Goal: Task Accomplishment & Management: Complete application form

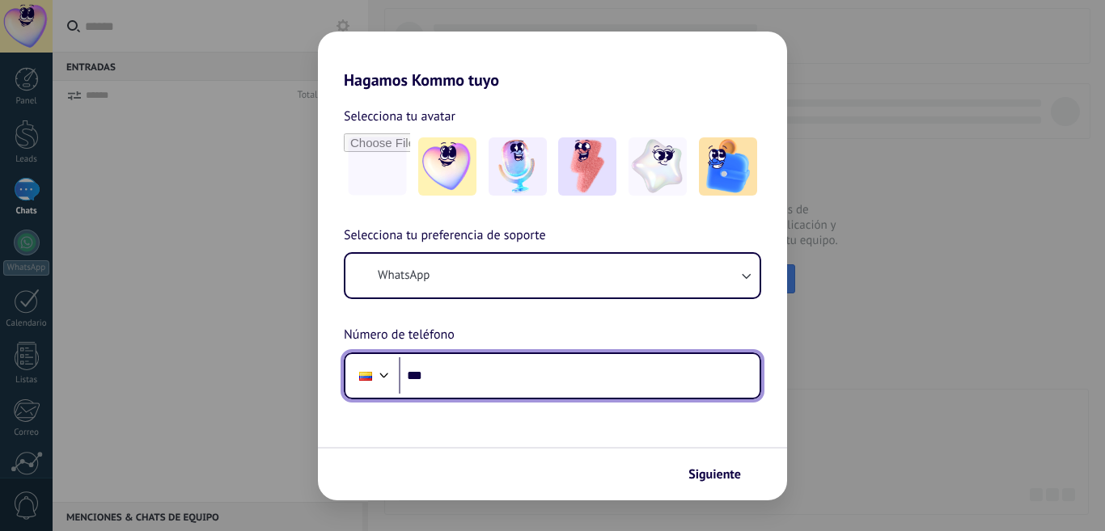
click at [489, 383] on input "***" at bounding box center [579, 376] width 361 height 37
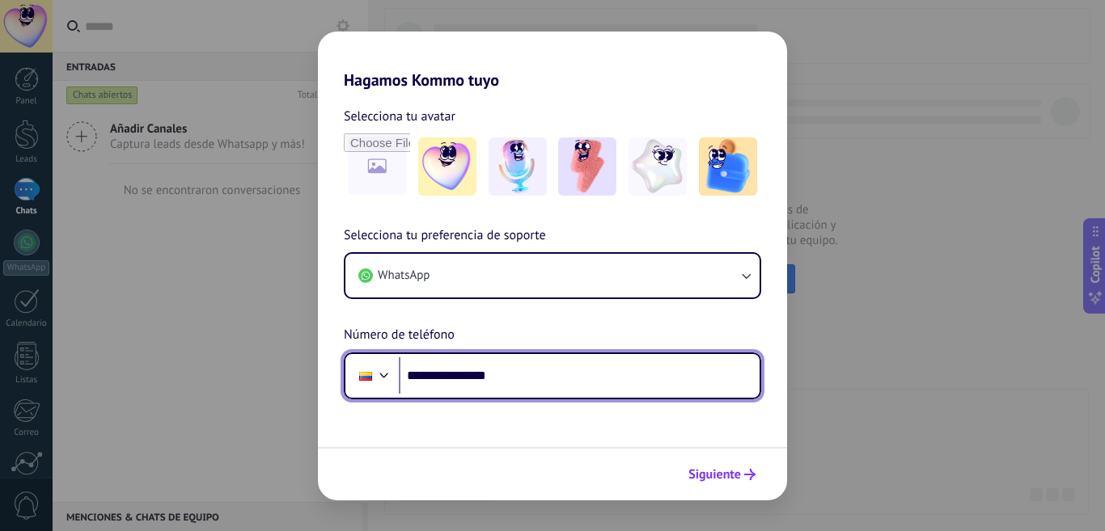
type input "**********"
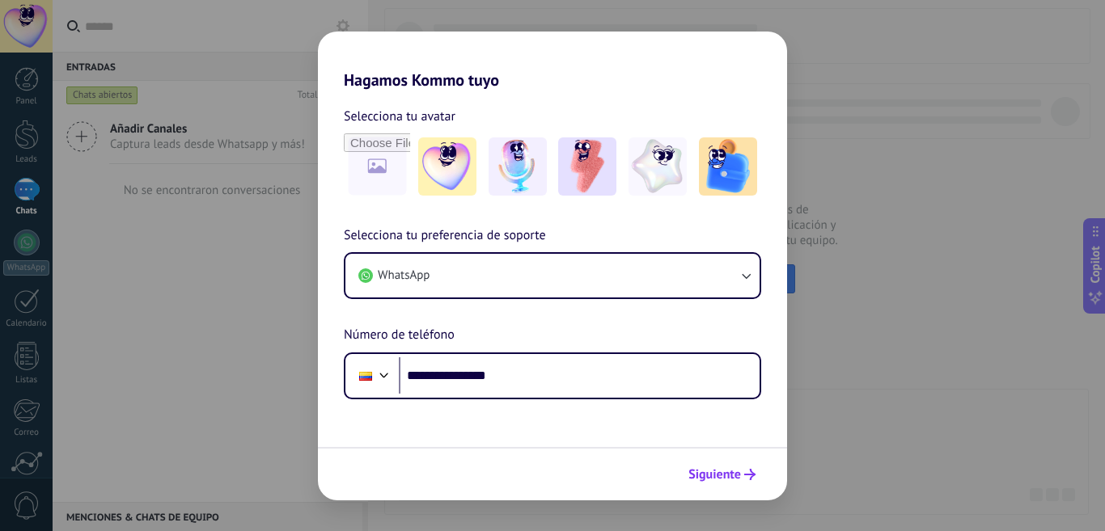
click at [728, 473] on span "Siguiente" at bounding box center [714, 474] width 53 height 11
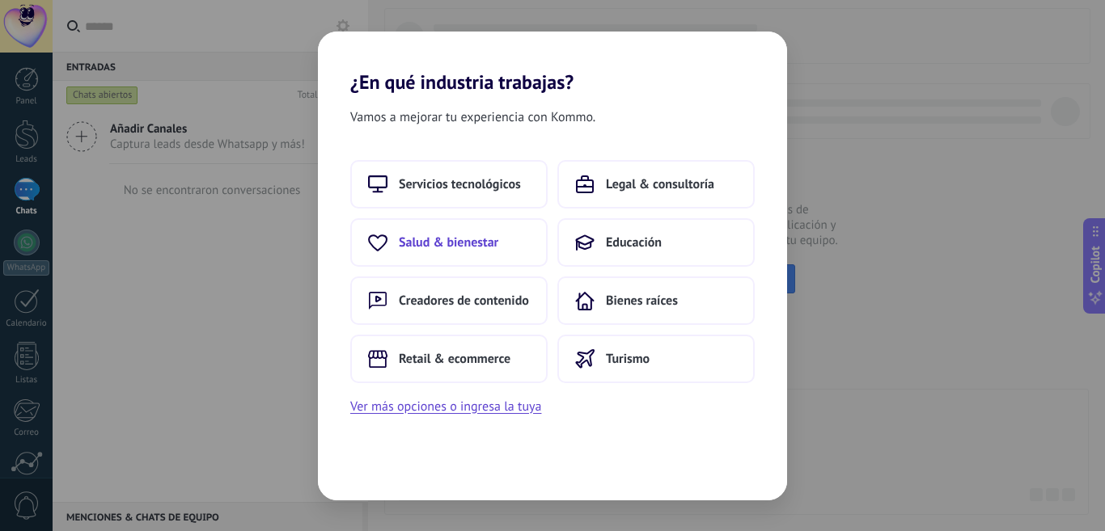
click at [490, 243] on span "Salud & bienestar" at bounding box center [448, 243] width 99 height 16
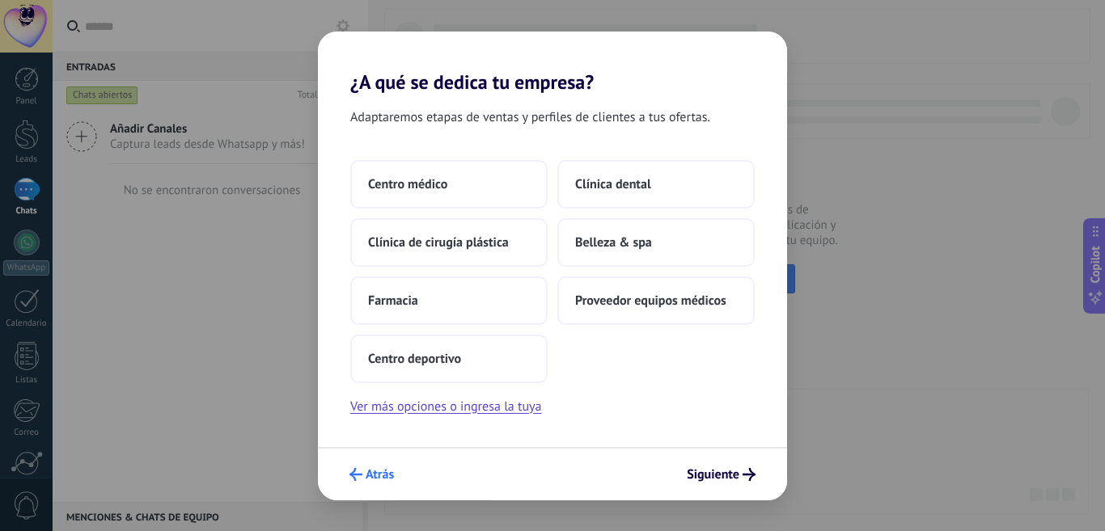
click at [374, 477] on span "Atrás" at bounding box center [380, 474] width 28 height 11
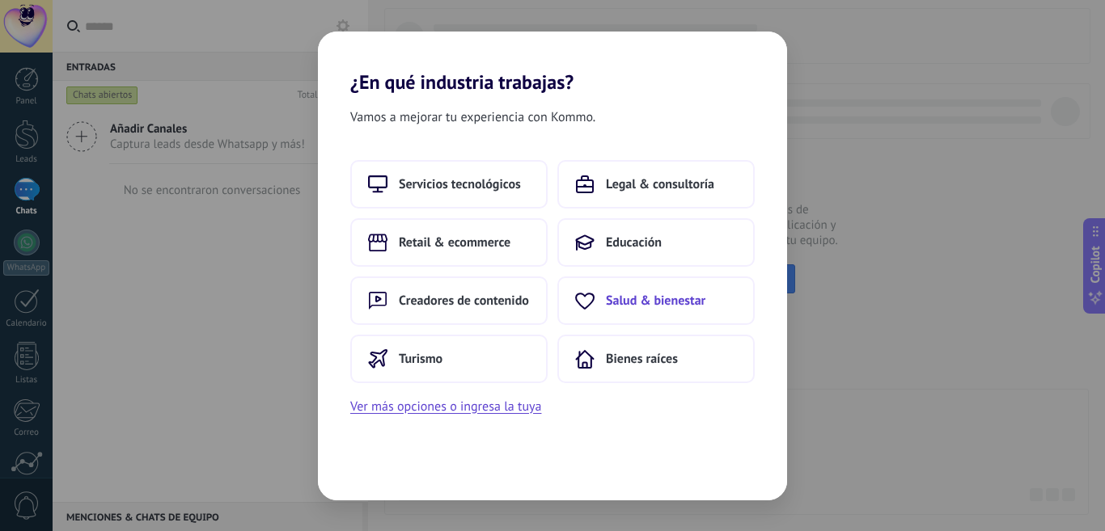
click at [668, 304] on span "Salud & bienestar" at bounding box center [655, 301] width 99 height 16
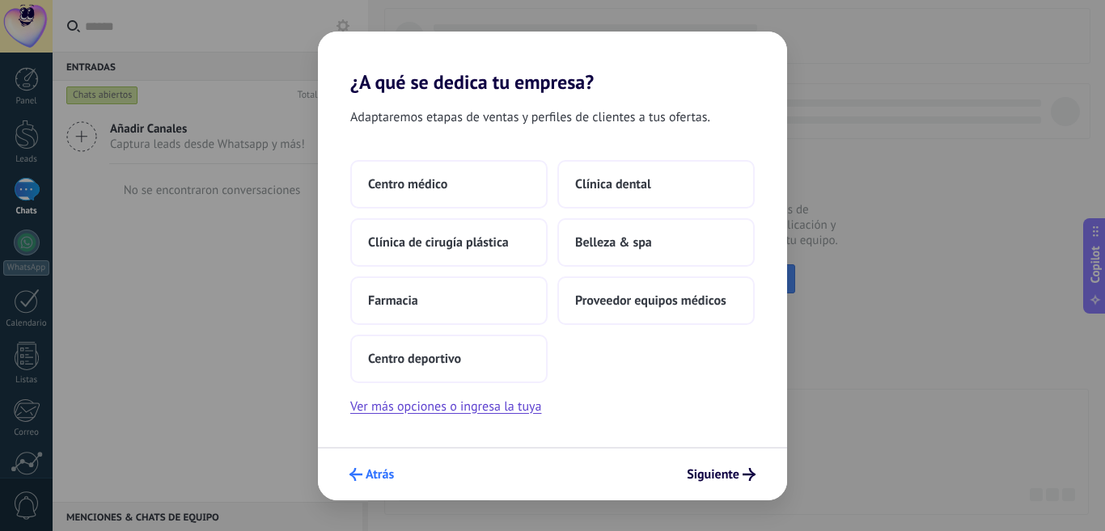
click at [370, 480] on span "Atrás" at bounding box center [380, 474] width 28 height 11
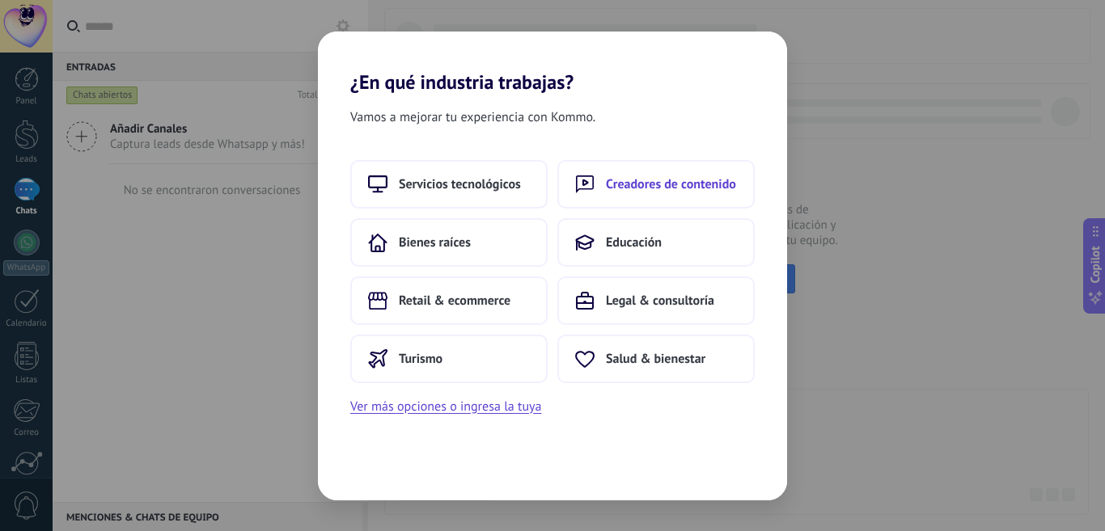
click at [682, 186] on span "Creadores de contenido" at bounding box center [671, 184] width 130 height 16
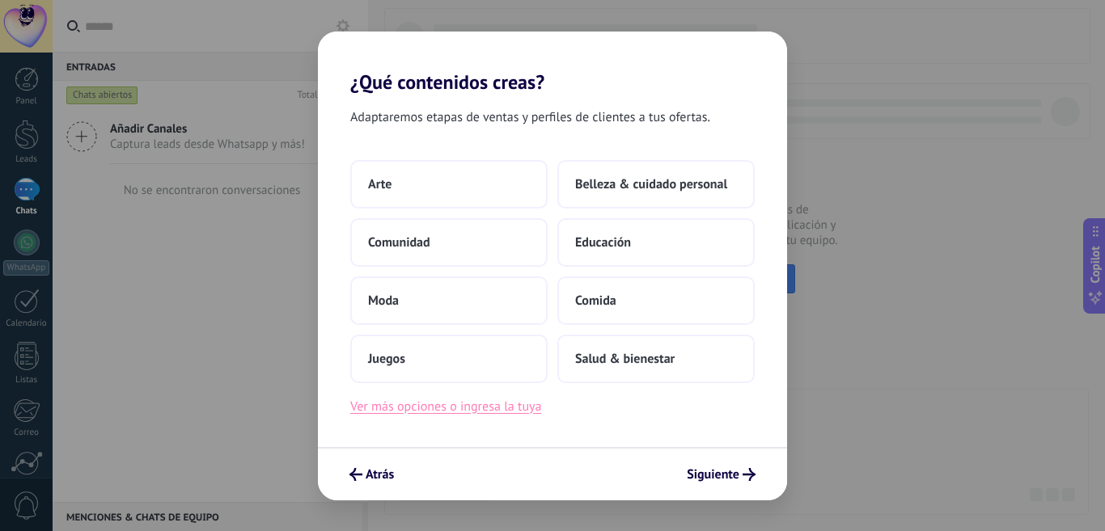
click at [498, 408] on button "Ver más opciones o ingresa la tuya" at bounding box center [445, 406] width 191 height 21
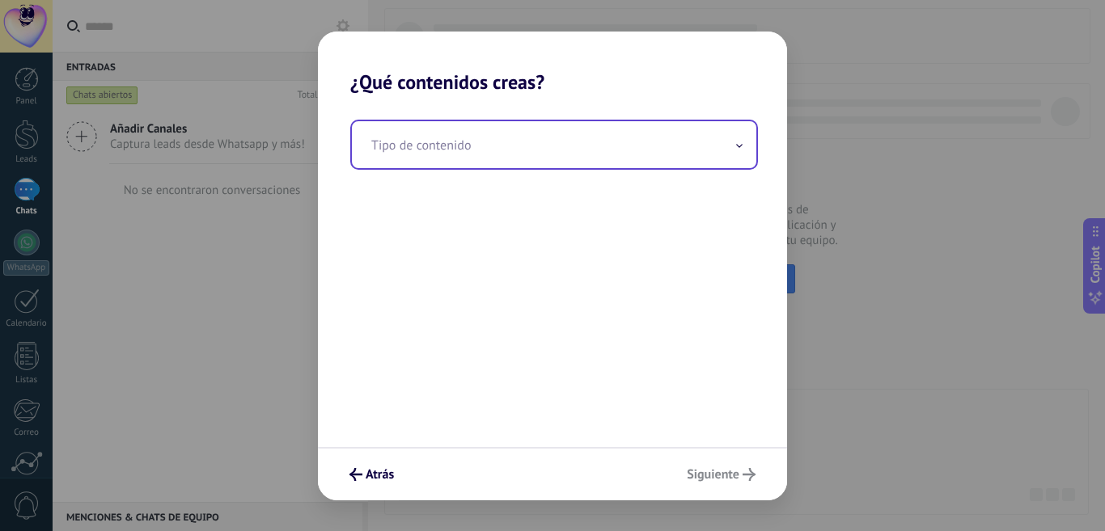
click at [515, 149] on input "text" at bounding box center [554, 144] width 404 height 47
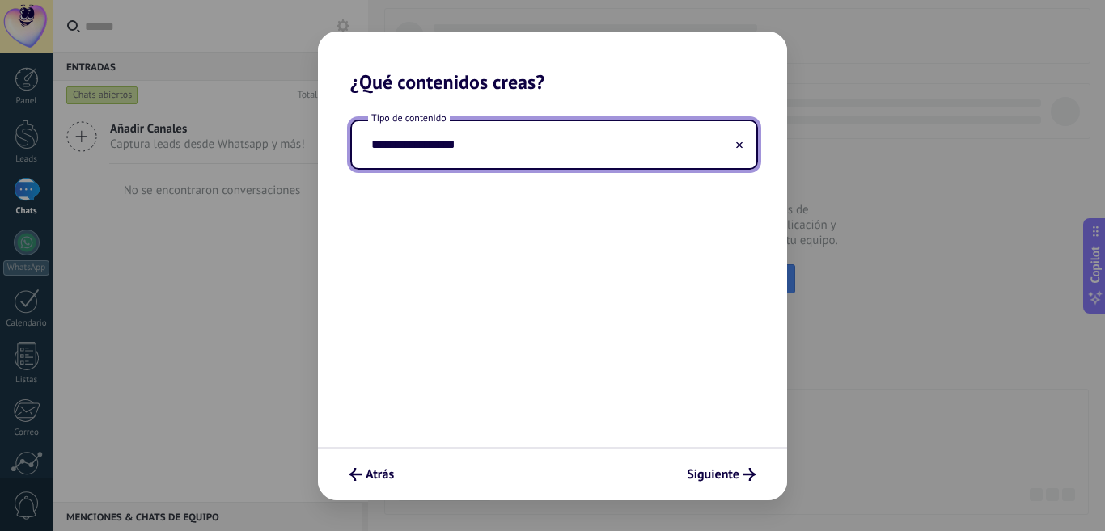
type input "**********"
drag, startPoint x: 731, startPoint y: 143, endPoint x: 739, endPoint y: 142, distance: 8.2
click at [739, 142] on div "**********" at bounding box center [554, 144] width 404 height 47
click at [740, 142] on icon at bounding box center [739, 145] width 6 height 6
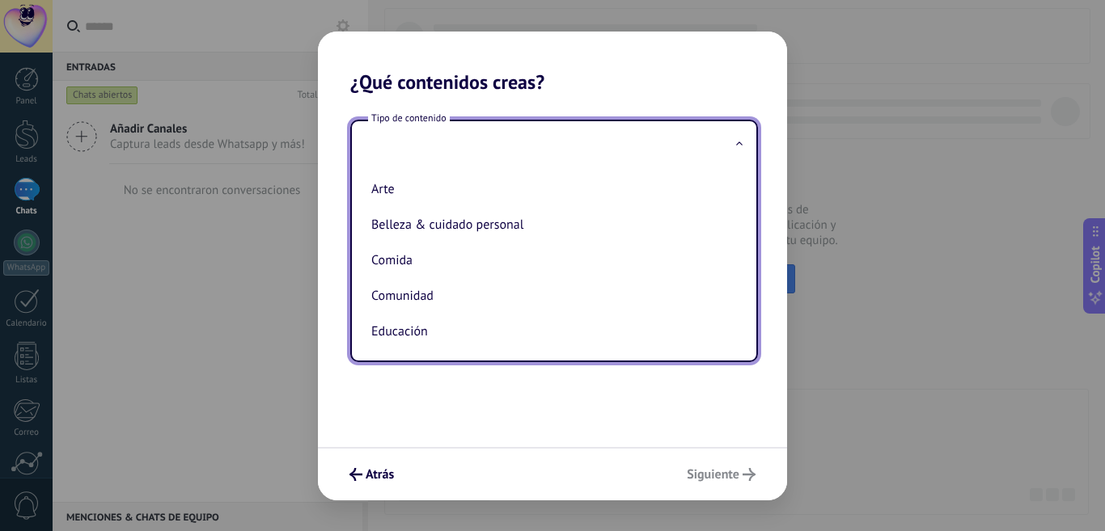
click at [554, 148] on input "text" at bounding box center [554, 144] width 404 height 47
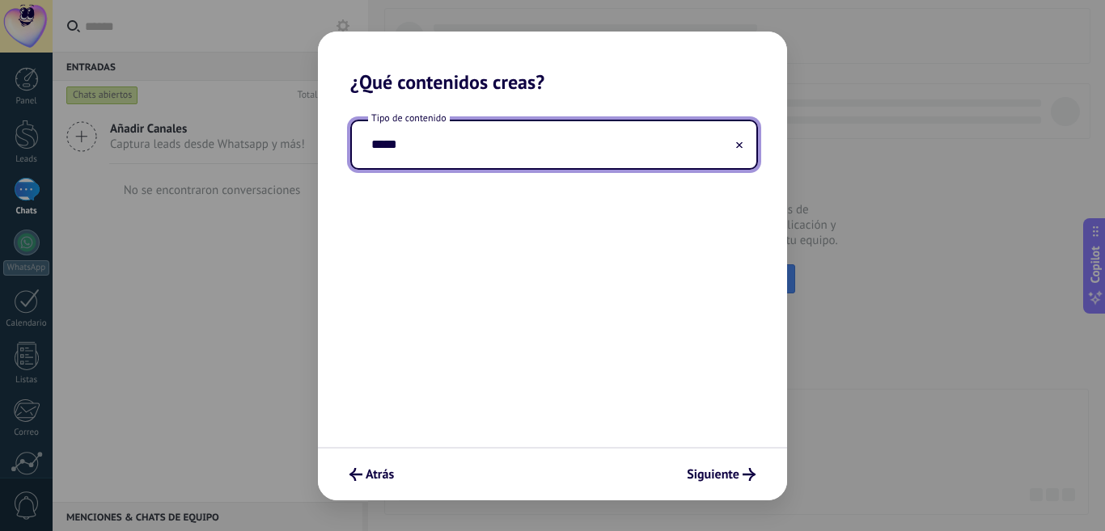
type input "*****"
click at [738, 145] on use at bounding box center [739, 145] width 6 height 6
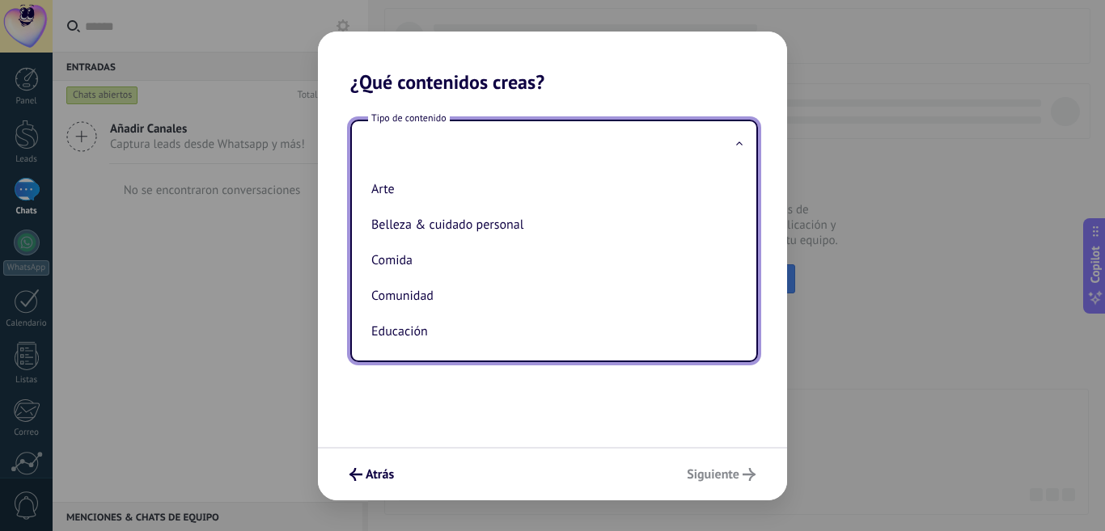
click at [383, 459] on div "Atrás Siguiente" at bounding box center [552, 473] width 469 height 53
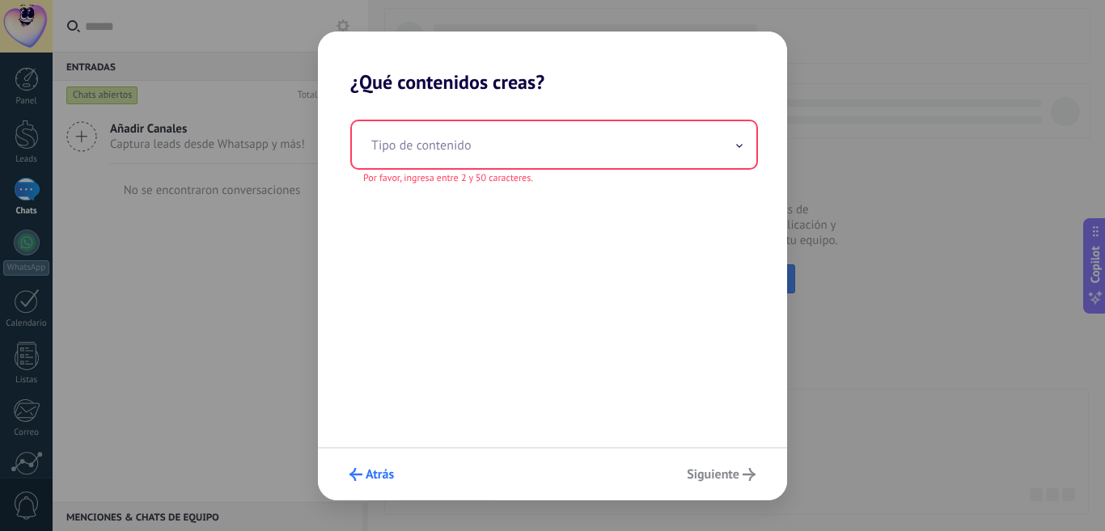
click at [383, 465] on button "Atrás" at bounding box center [371, 475] width 59 height 28
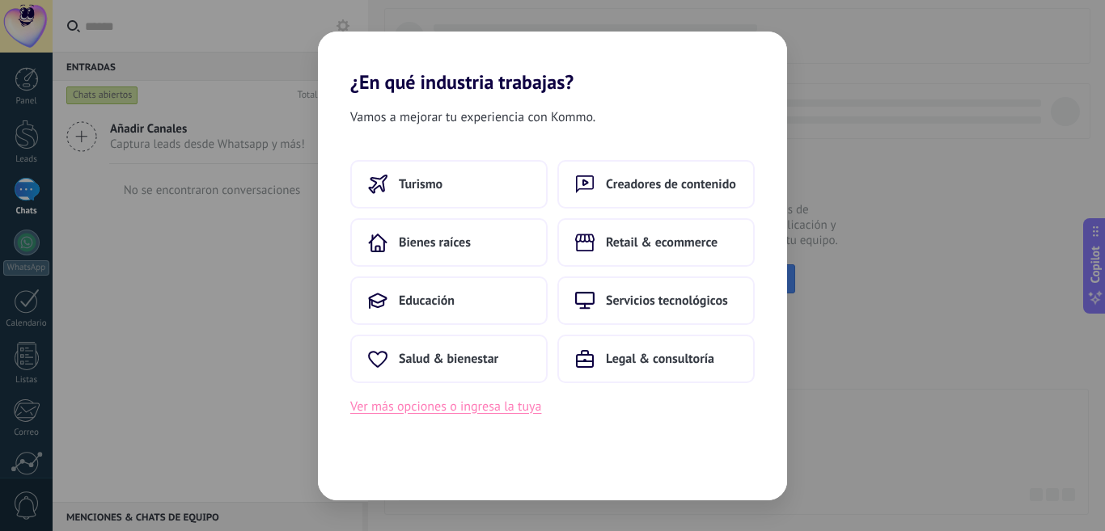
click at [396, 405] on button "Ver más opciones o ingresa la tuya" at bounding box center [445, 406] width 191 height 21
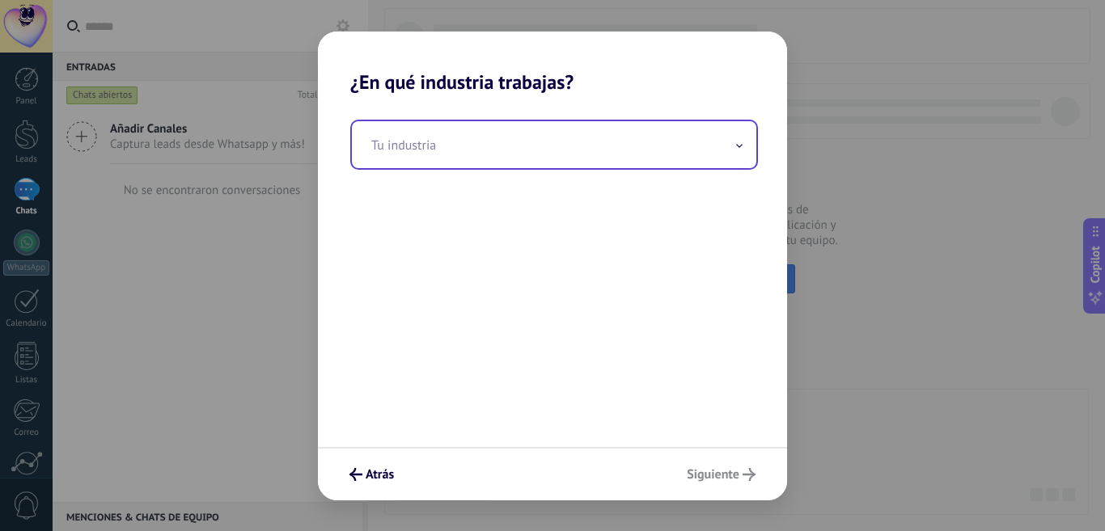
click at [425, 157] on input "text" at bounding box center [554, 144] width 404 height 47
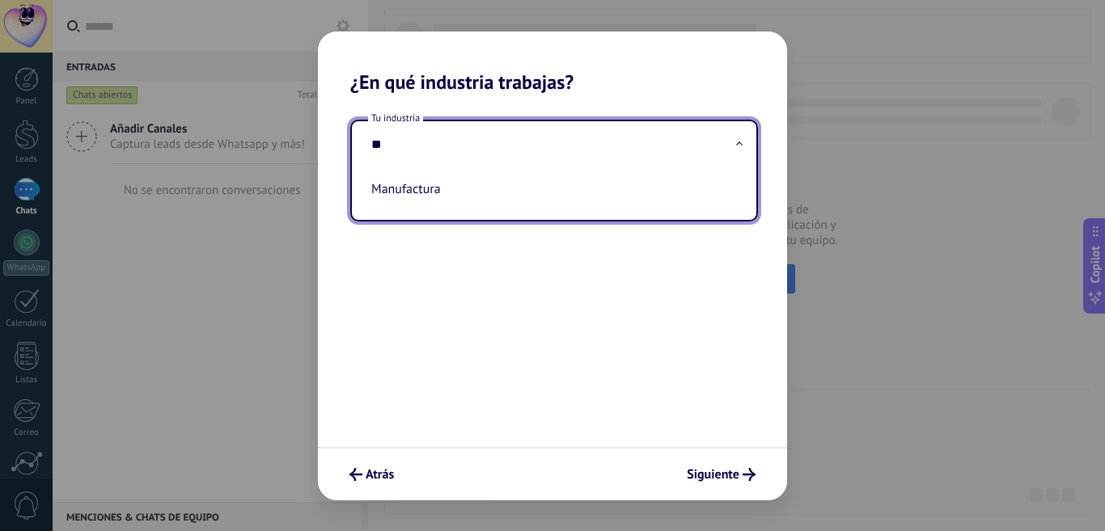
type input "*"
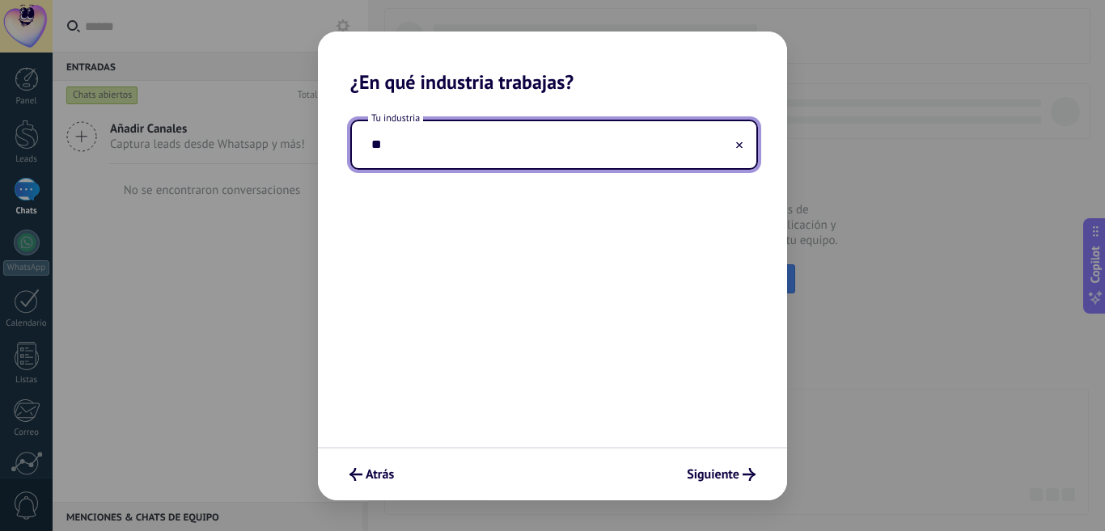
type input "*"
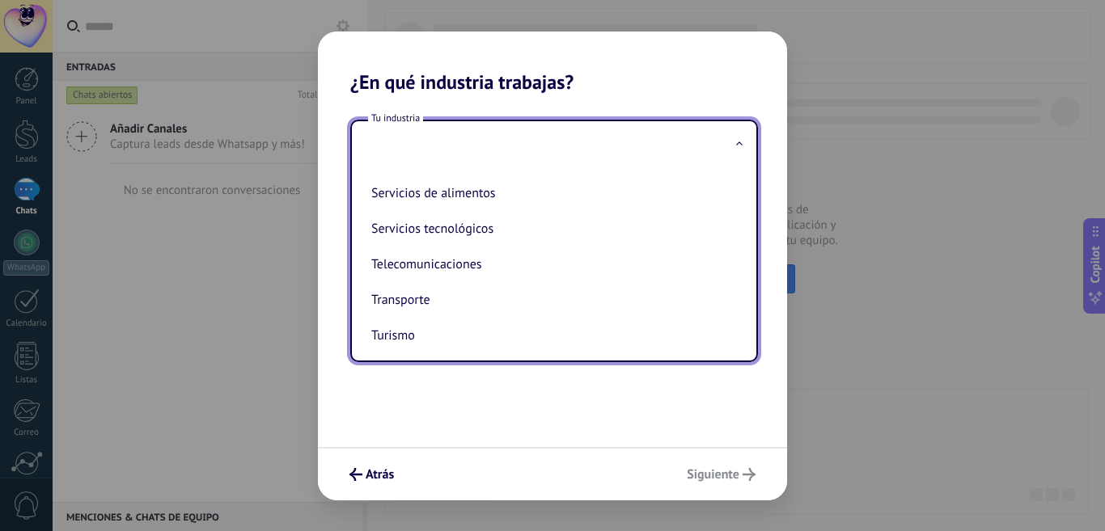
scroll to position [370, 0]
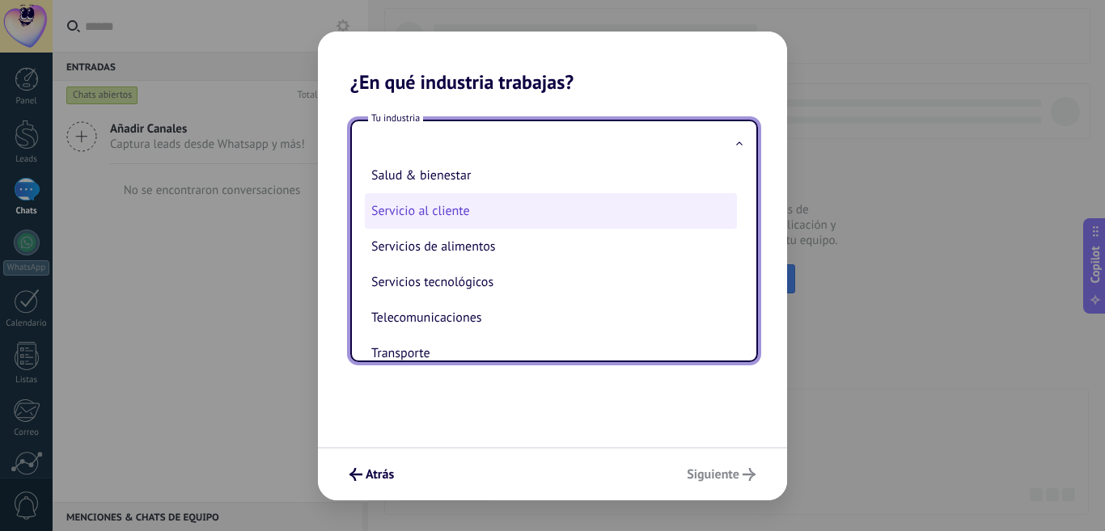
click at [439, 213] on li "Servicio al cliente" at bounding box center [551, 211] width 372 height 36
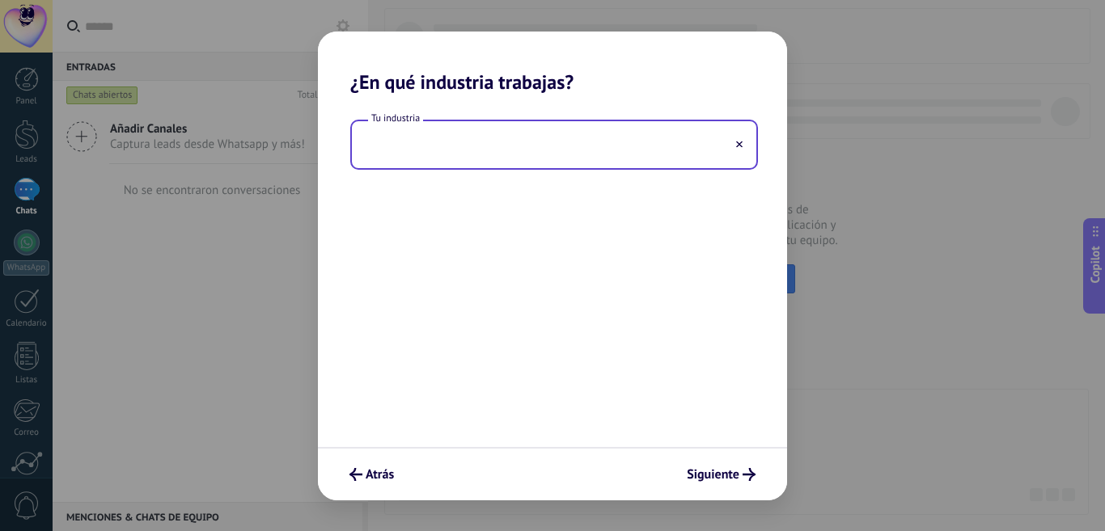
type input "**********"
click at [720, 477] on span "Siguiente" at bounding box center [713, 474] width 53 height 11
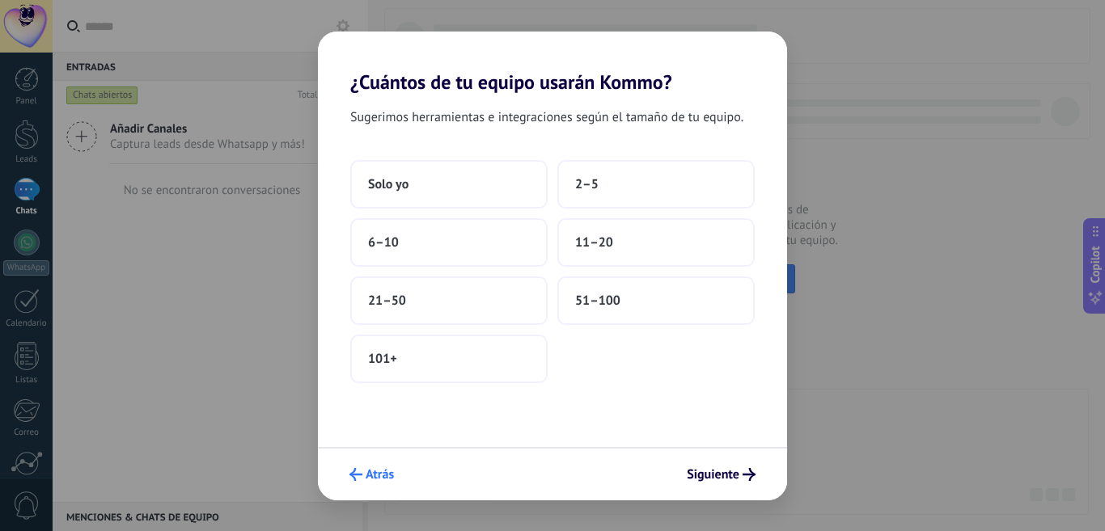
click at [376, 469] on span "Atrás" at bounding box center [380, 474] width 28 height 11
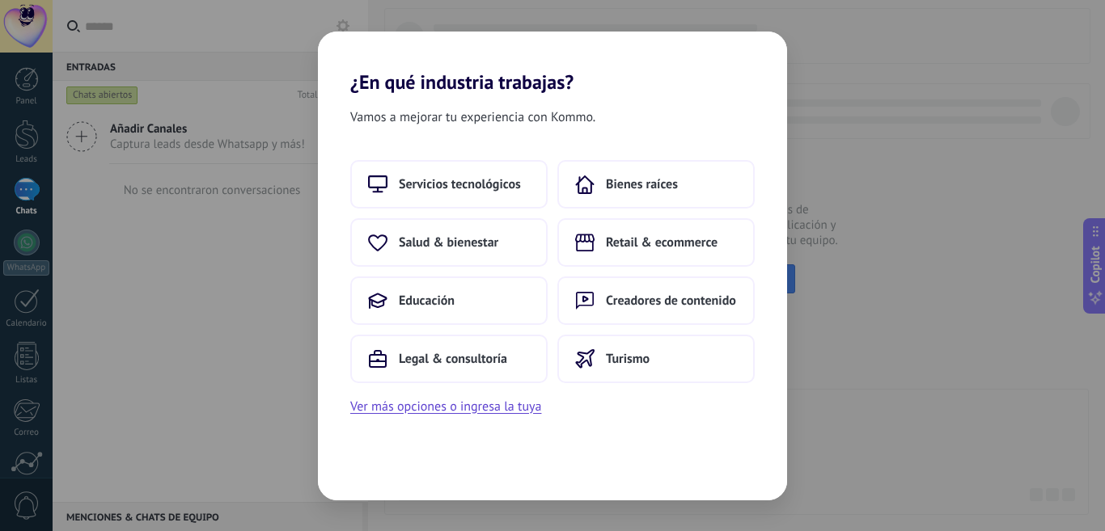
click at [374, 468] on div "Vamos a mejorar tu experiencia con Kommo. Servicios tecnológicos Bienes raíces …" at bounding box center [552, 297] width 469 height 407
click at [458, 186] on span "Servicios tecnológicos" at bounding box center [460, 184] width 122 height 16
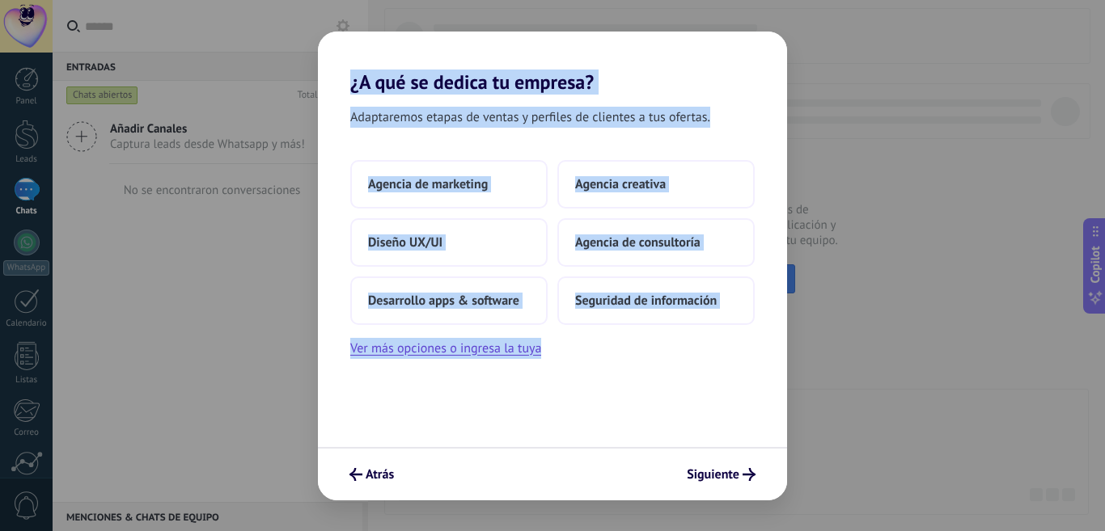
click at [673, 404] on div "Adaptaremos etapas de ventas y perfiles de clientes a tus ofertas. Agencia de m…" at bounding box center [552, 270] width 469 height 353
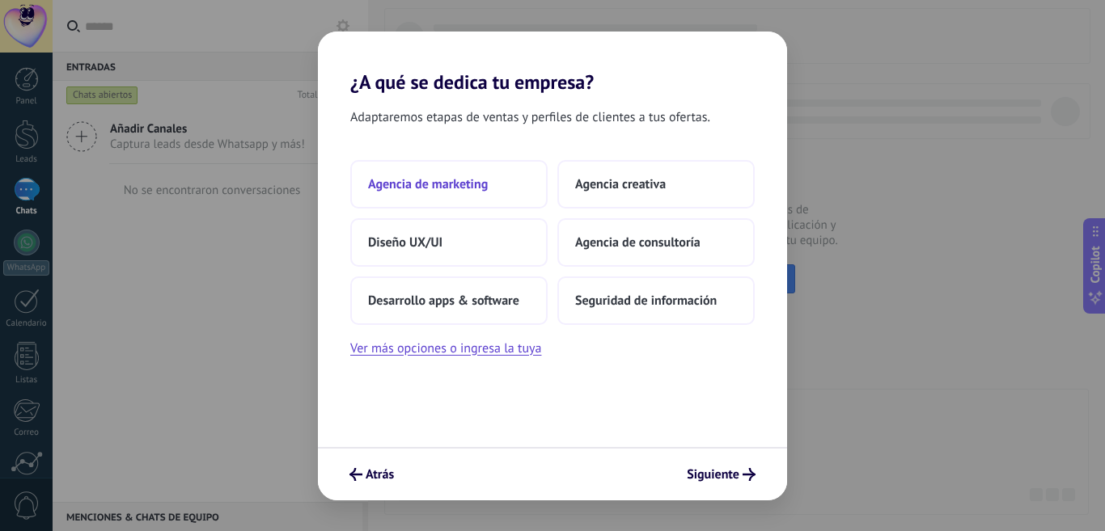
click at [434, 187] on span "Agencia de marketing" at bounding box center [428, 184] width 120 height 16
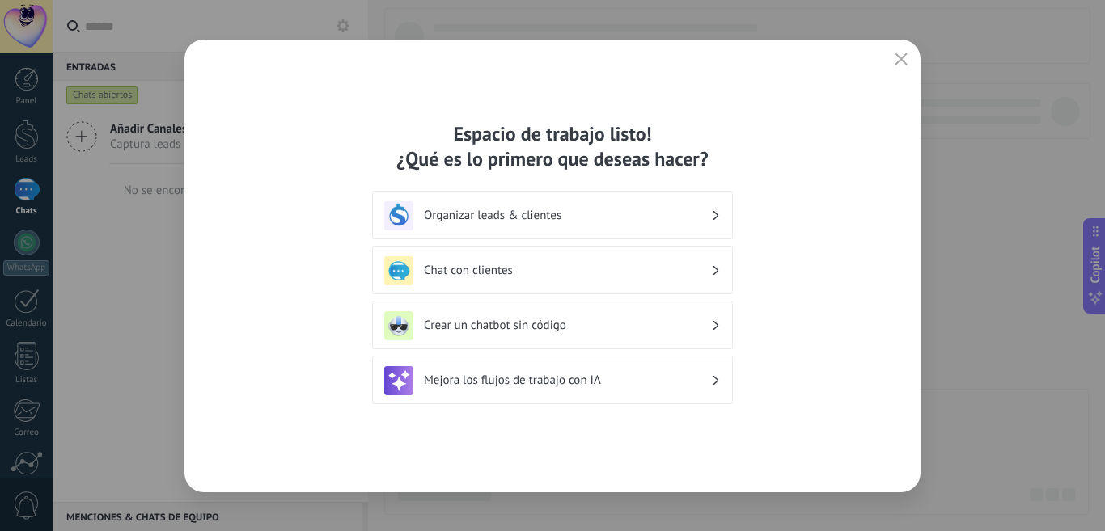
click at [675, 388] on div "Mejora los flujos de trabajo con IA" at bounding box center [552, 380] width 336 height 29
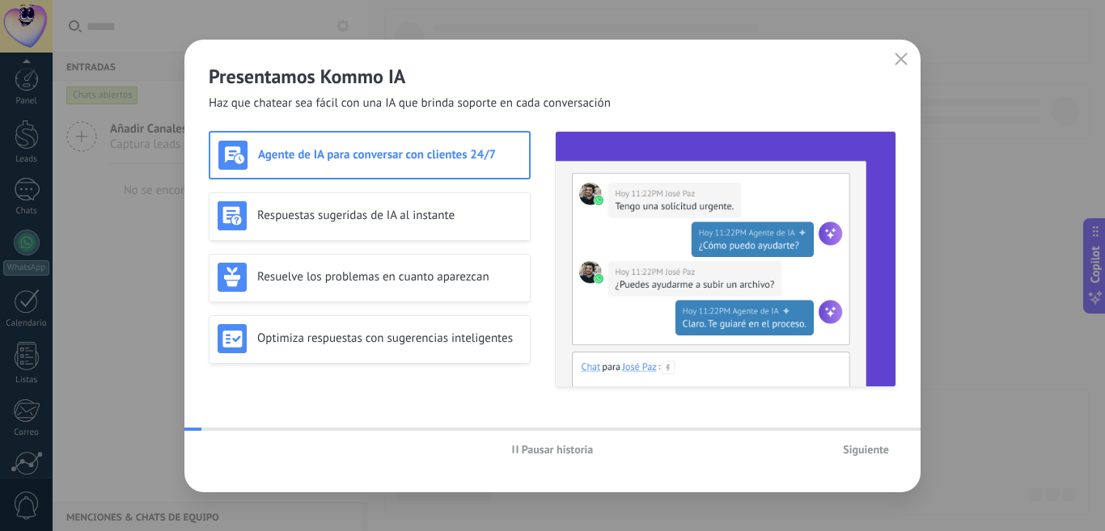
scroll to position [142, 0]
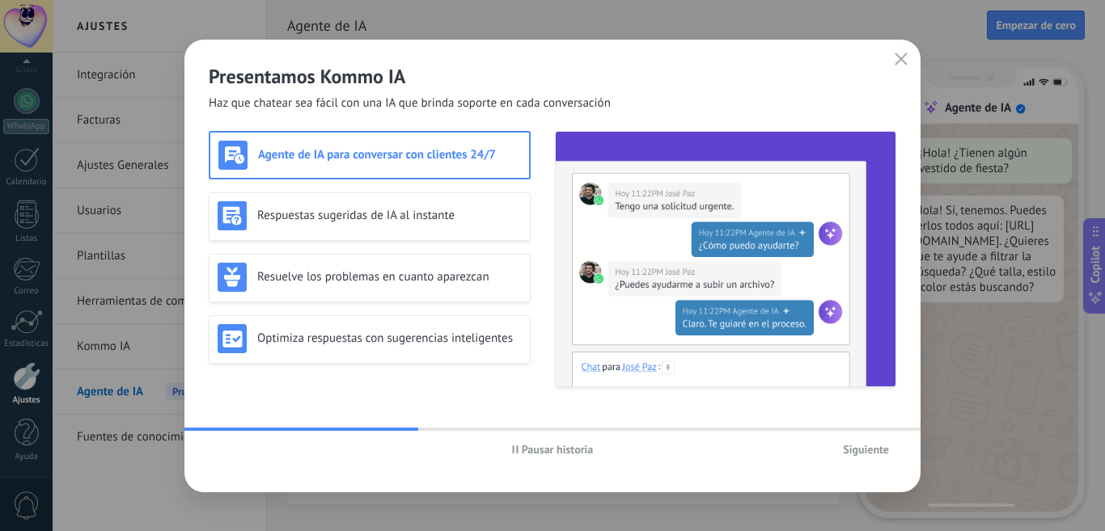
click at [874, 448] on span "Siguiente" at bounding box center [866, 449] width 46 height 11
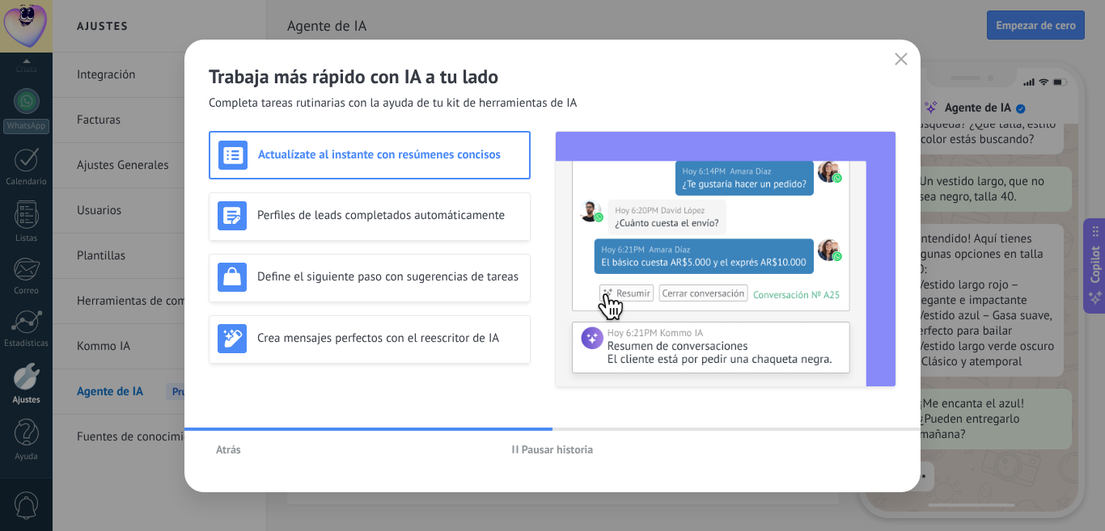
scroll to position [194, 0]
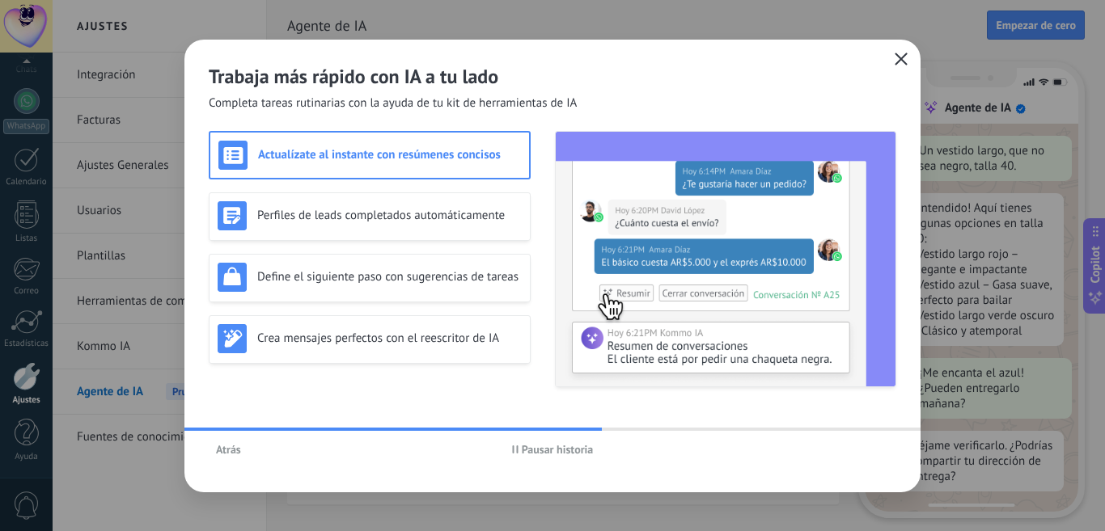
click at [902, 59] on use "button" at bounding box center [901, 59] width 12 height 12
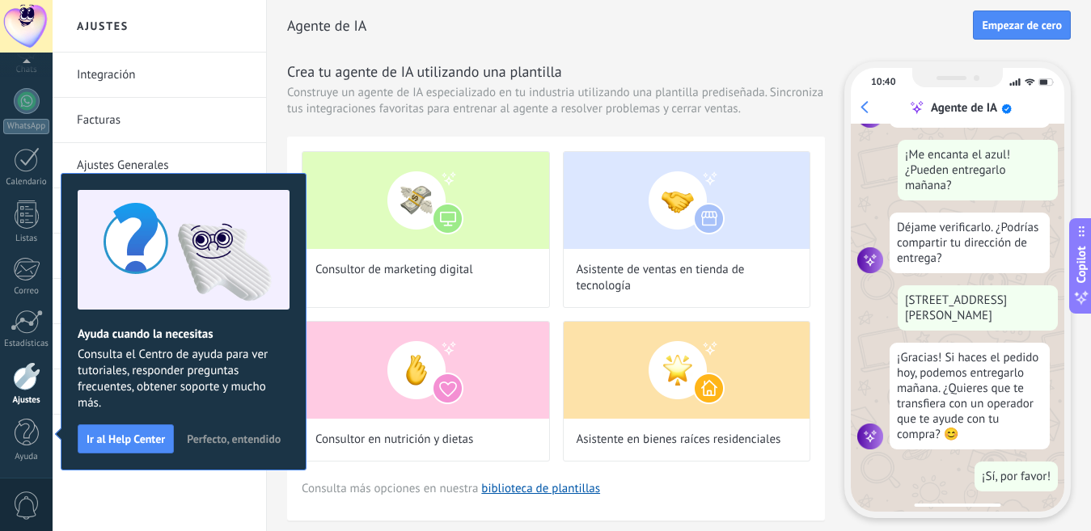
scroll to position [413, 0]
click at [235, 439] on span "Perfecto, entendido" at bounding box center [234, 439] width 94 height 11
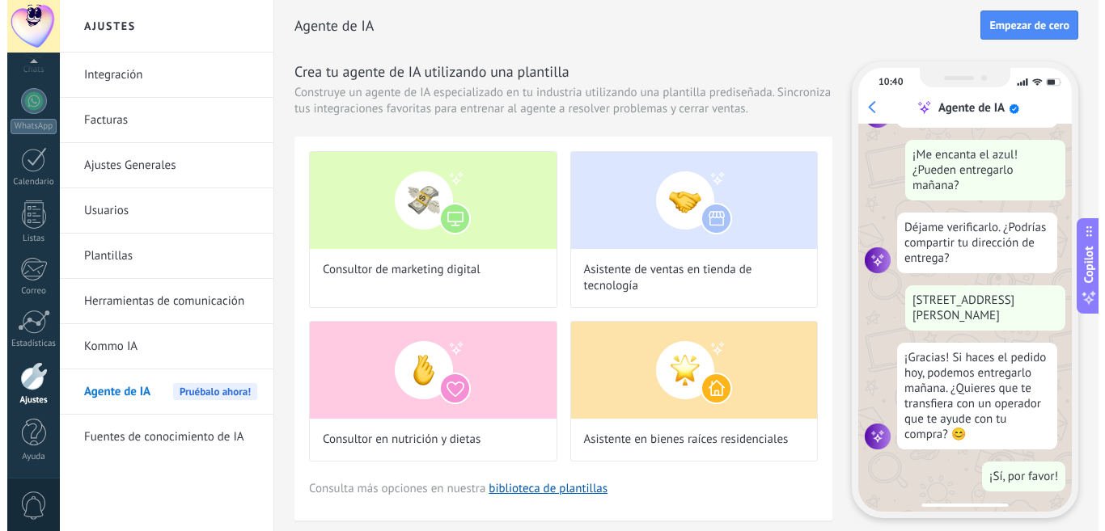
scroll to position [0, 0]
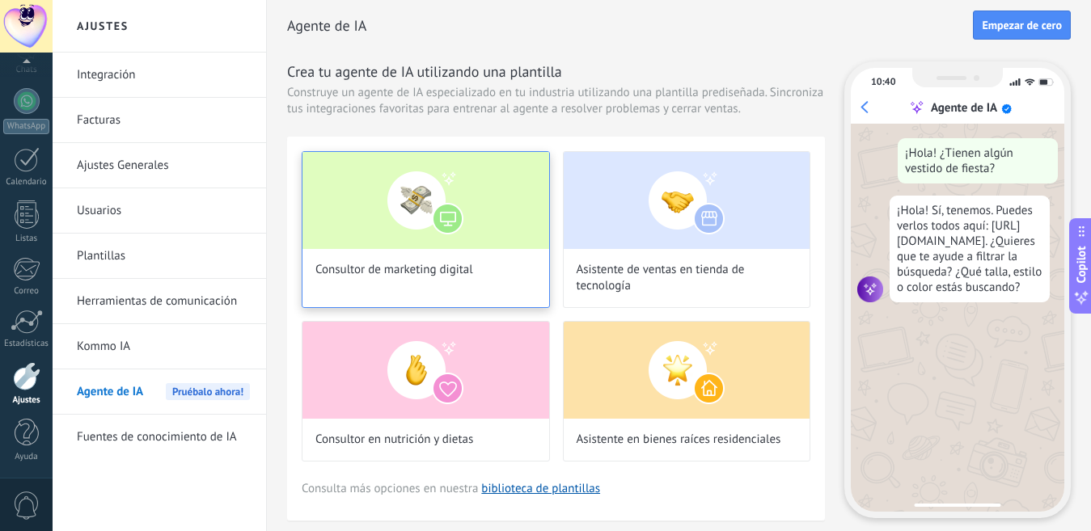
click at [440, 214] on img at bounding box center [426, 200] width 247 height 97
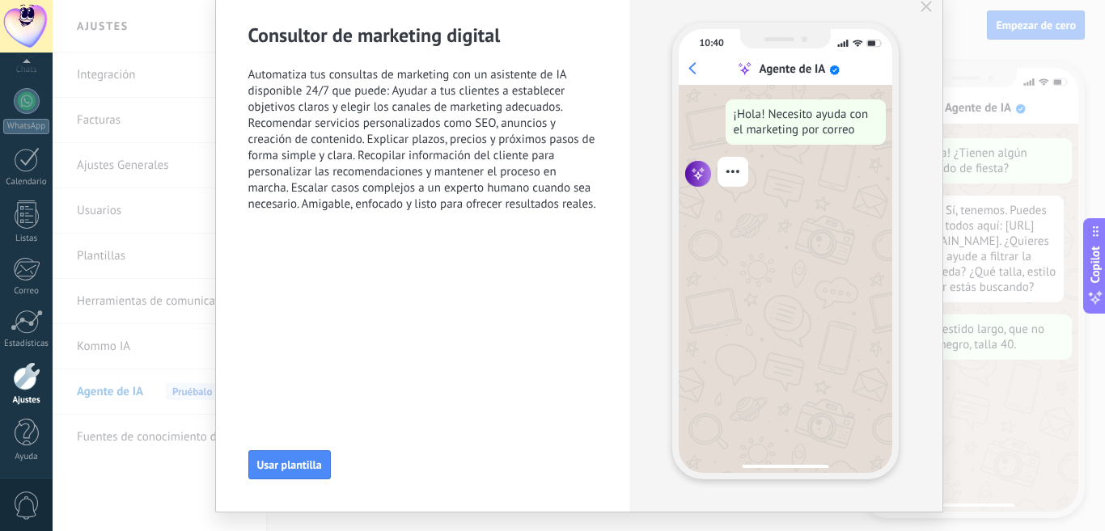
scroll to position [97, 0]
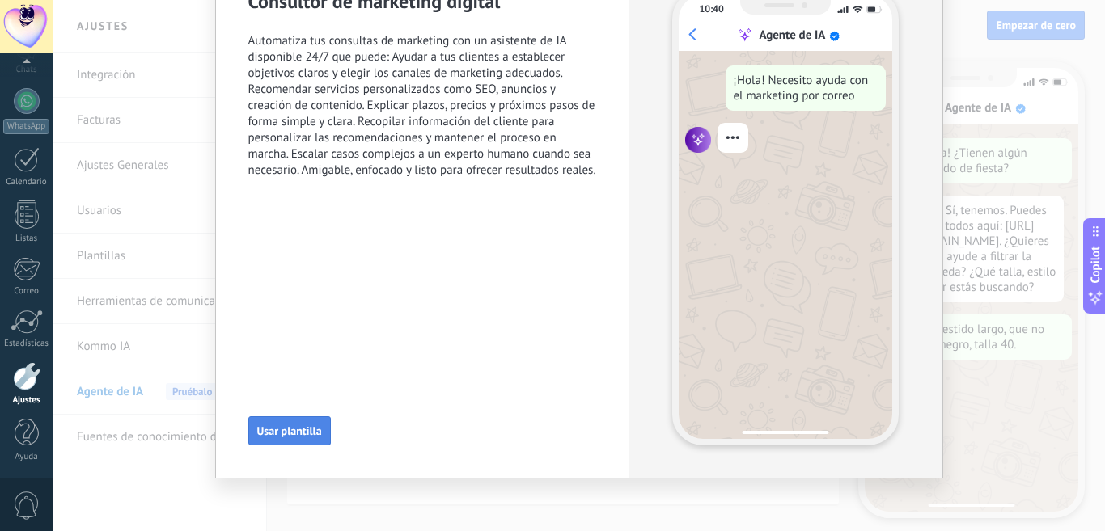
click at [278, 424] on button "Usar plantilla" at bounding box center [289, 431] width 83 height 29
click at [278, 424] on div "Consultor de marketing digital Automatiza tus consultas de marketing con un asi…" at bounding box center [423, 217] width 414 height 522
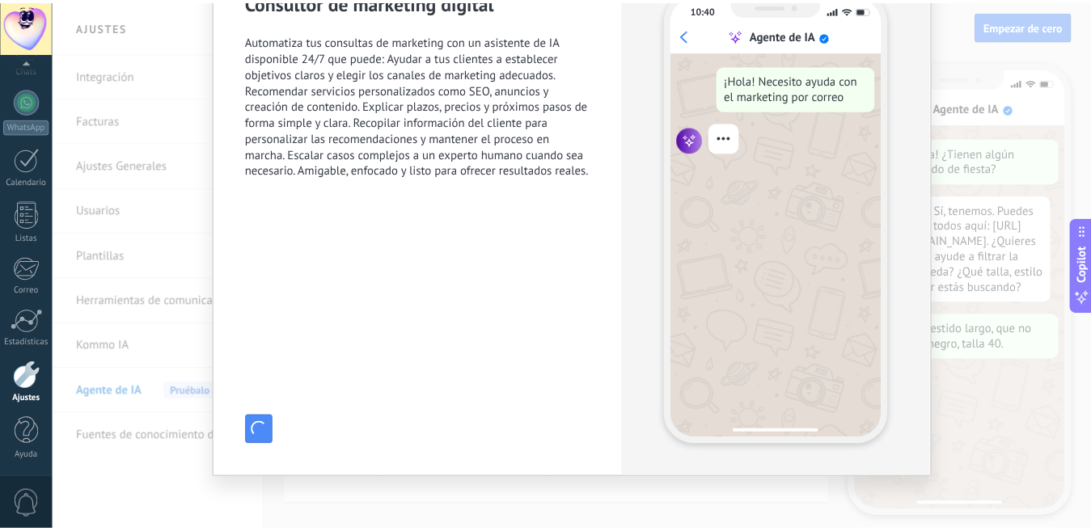
scroll to position [0, 0]
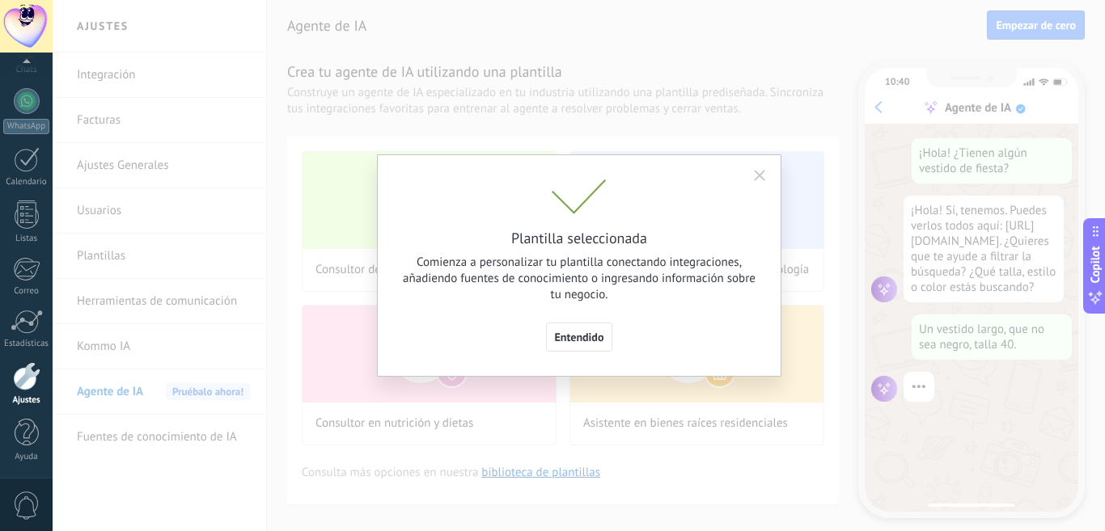
click at [575, 337] on span "Entendido" at bounding box center [579, 337] width 49 height 11
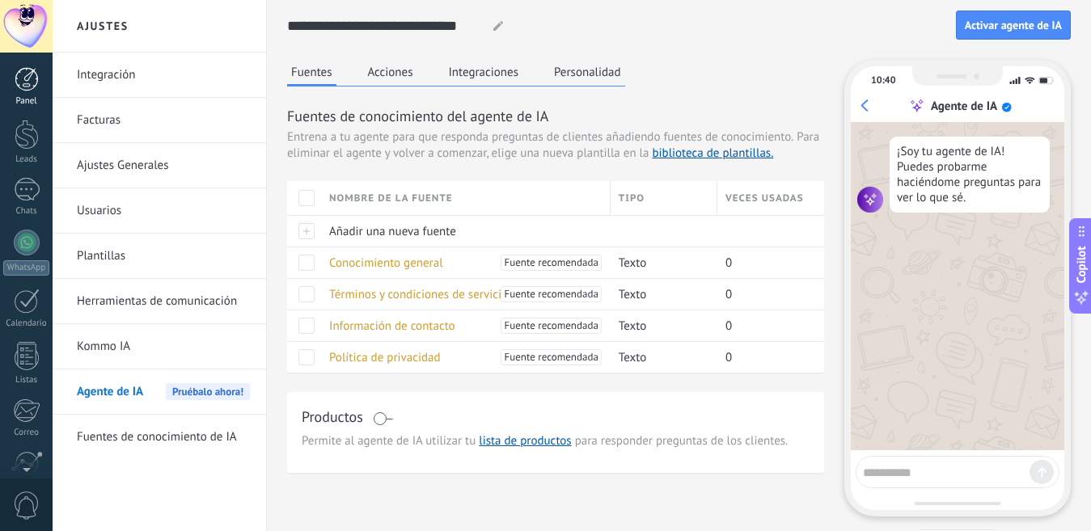
click at [32, 82] on div at bounding box center [27, 79] width 24 height 24
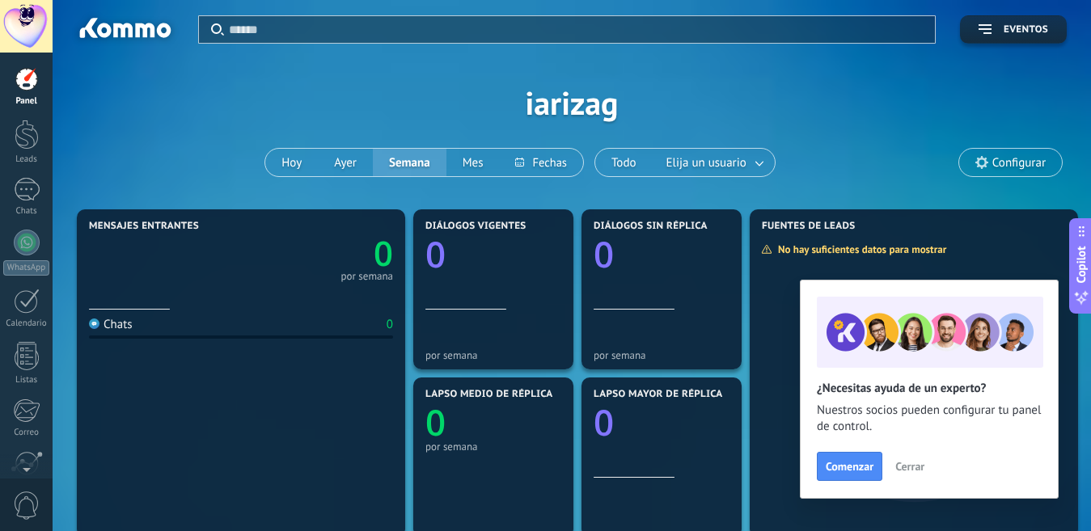
click at [25, 83] on div at bounding box center [27, 79] width 24 height 24
click at [287, 23] on input "text" at bounding box center [577, 29] width 696 height 17
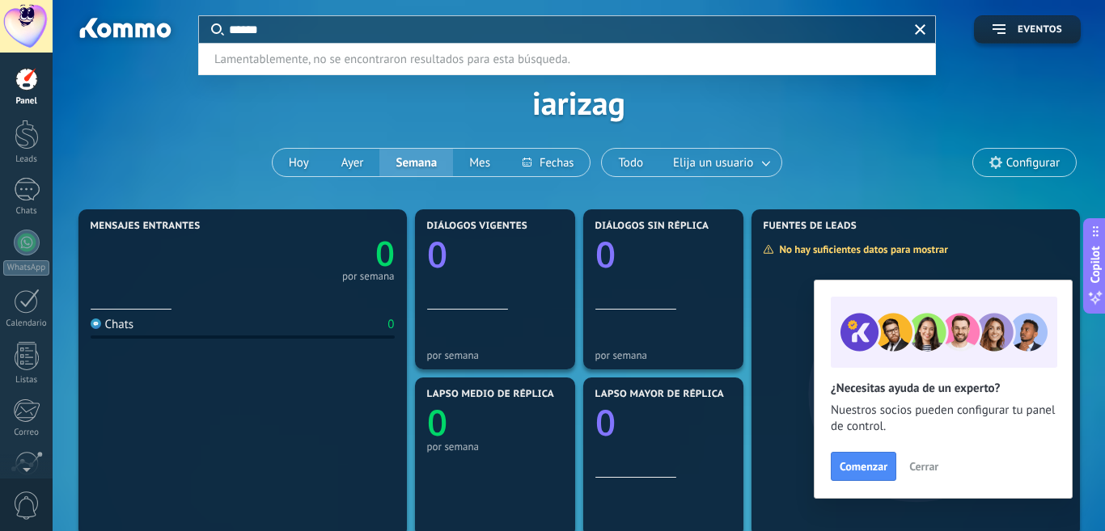
type input "******"
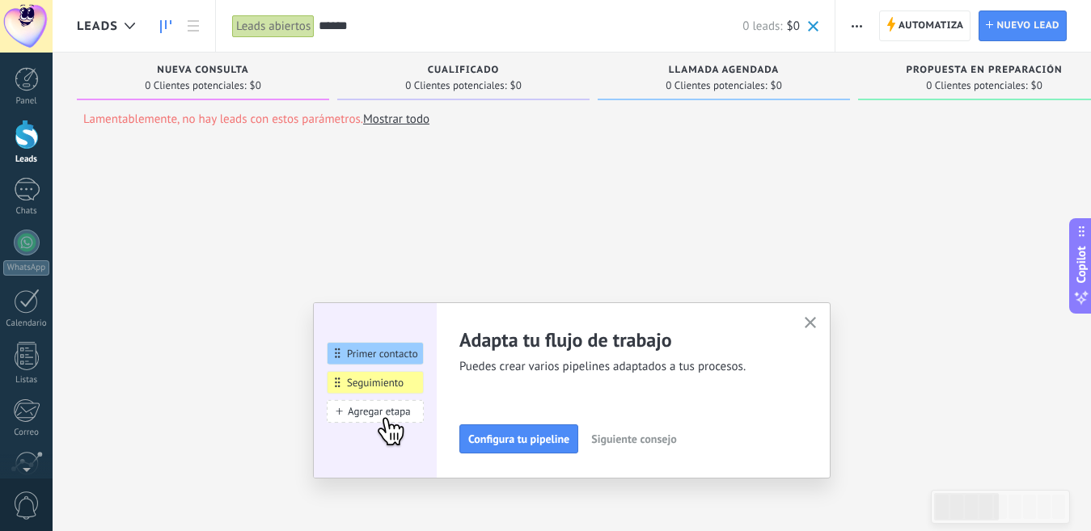
click at [812, 27] on span at bounding box center [813, 26] width 11 height 11
